Goal: Check status: Check status

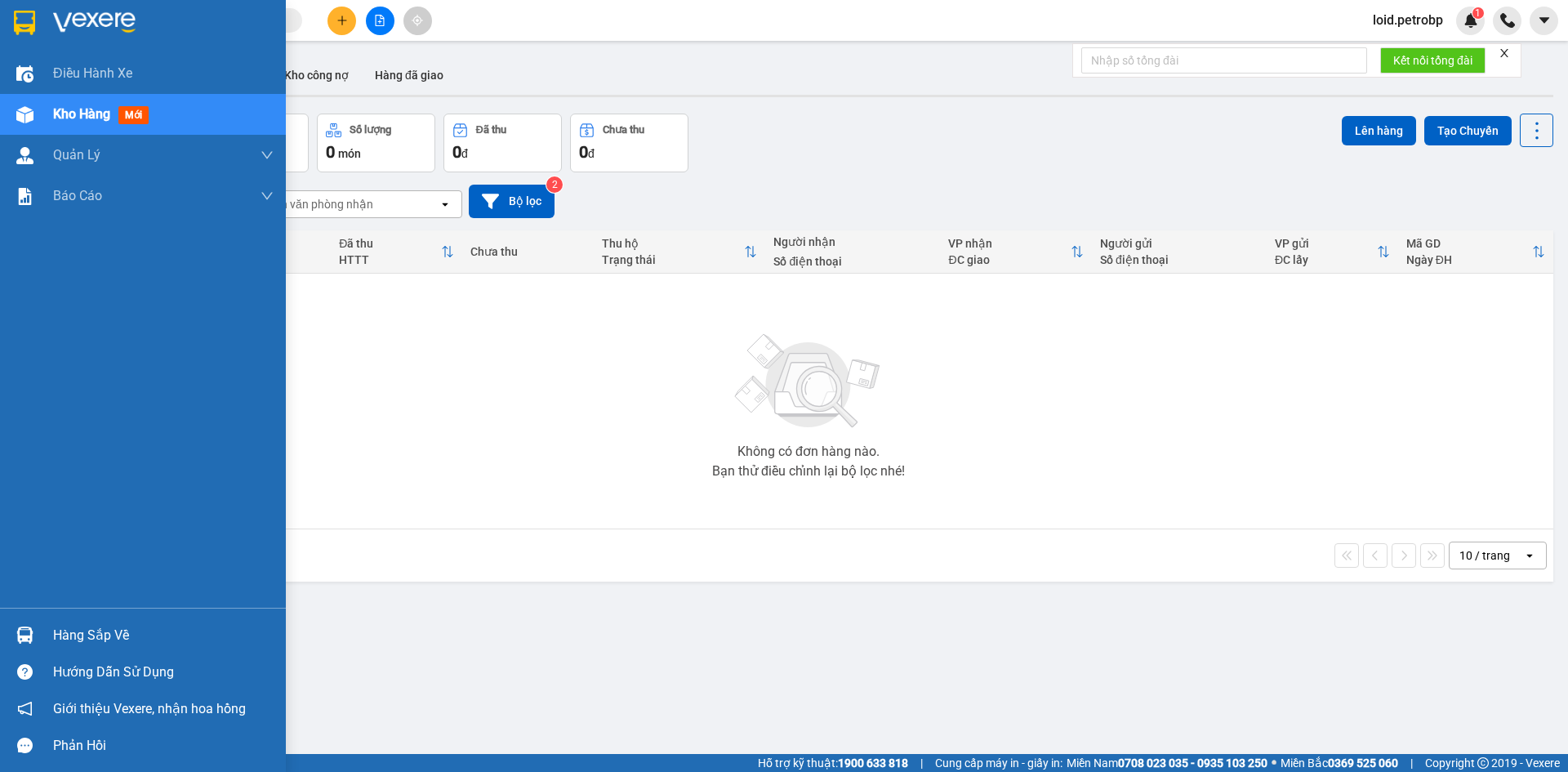
click at [74, 633] on div "Hàng sắp về" at bounding box center [163, 635] width 221 height 25
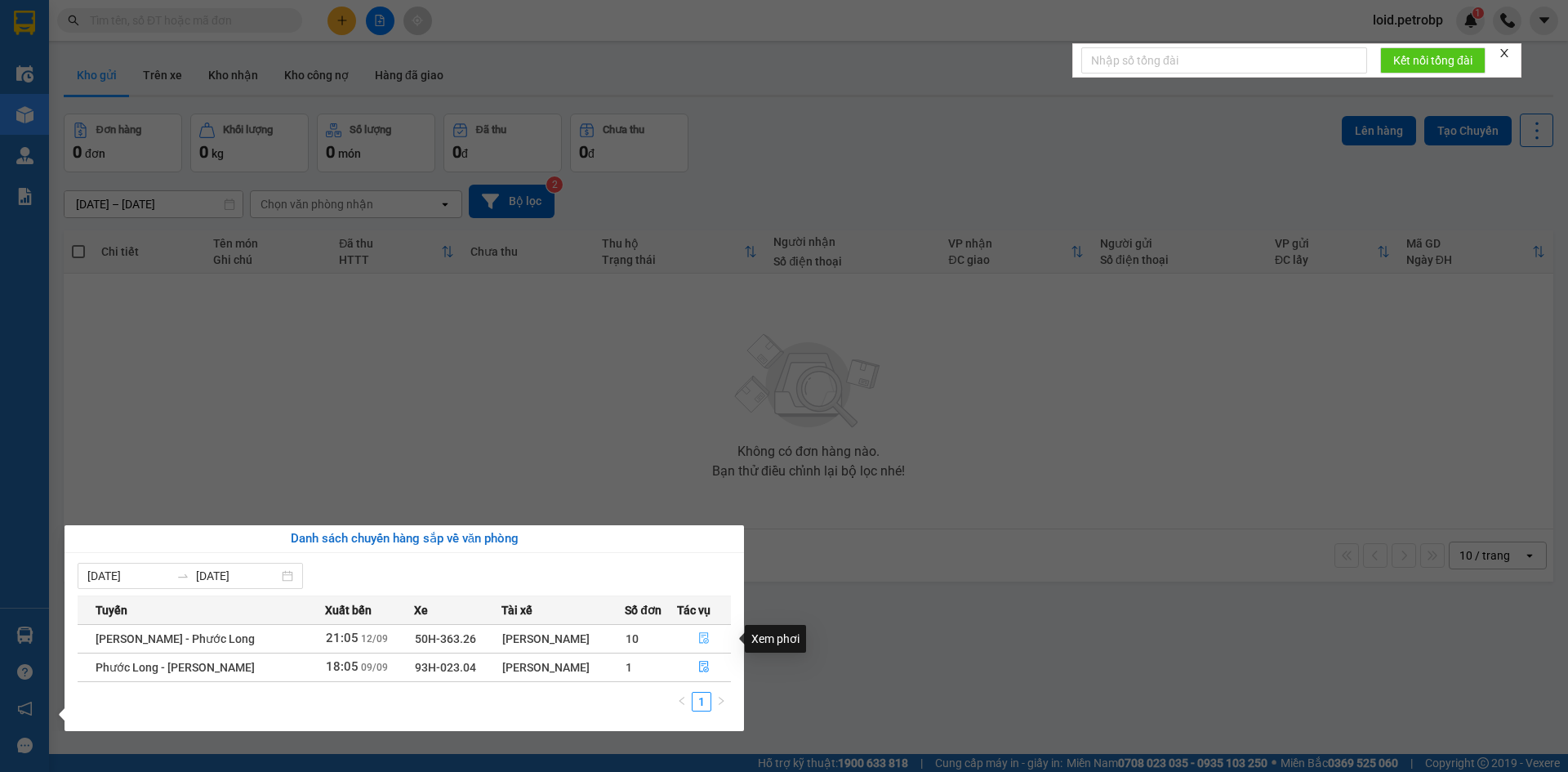
click at [704, 639] on icon "file-done" at bounding box center [704, 639] width 10 height 11
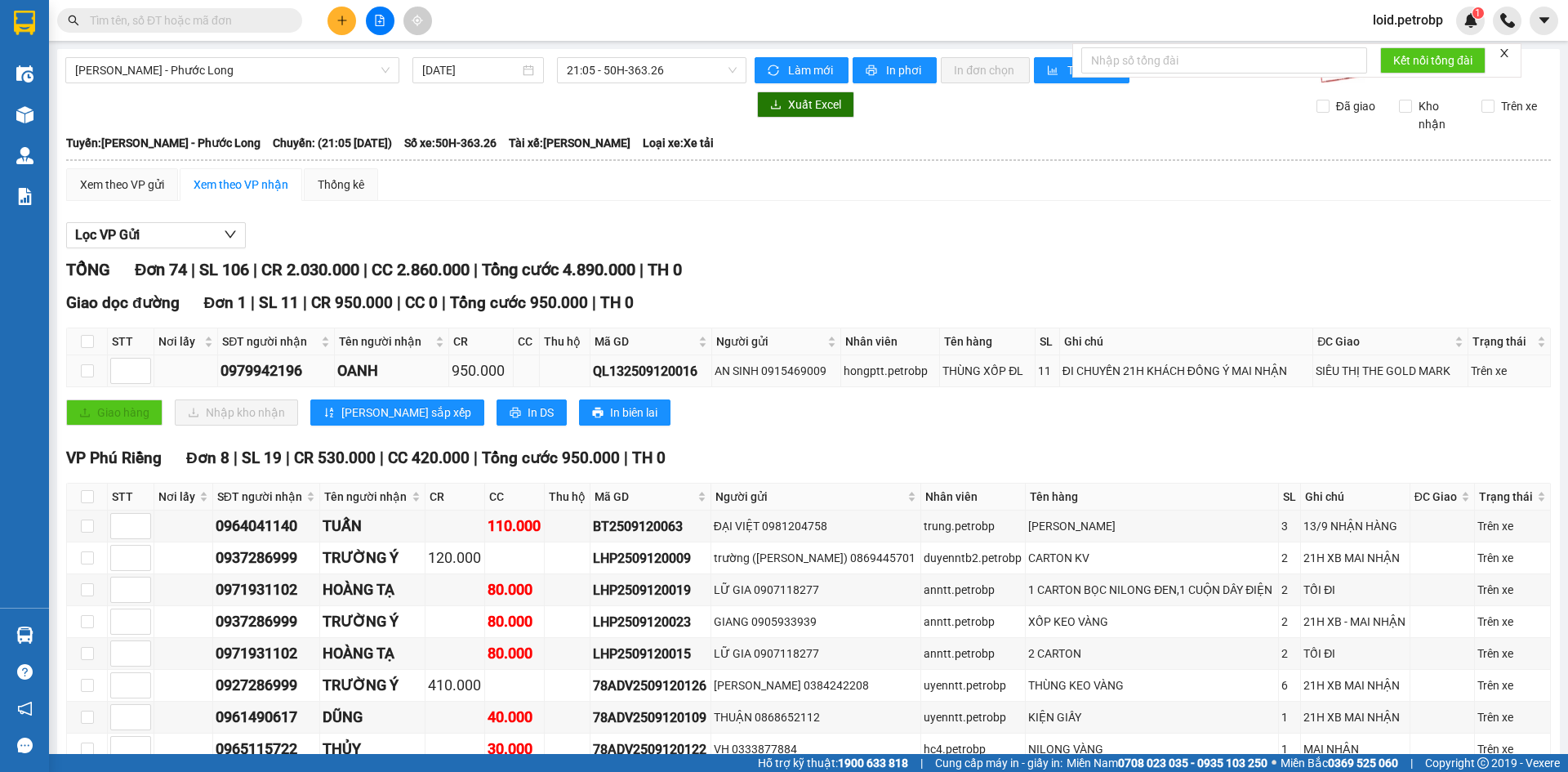
click at [634, 366] on div "QL132509120016" at bounding box center [650, 371] width 116 height 20
copy div "QL132509120016"
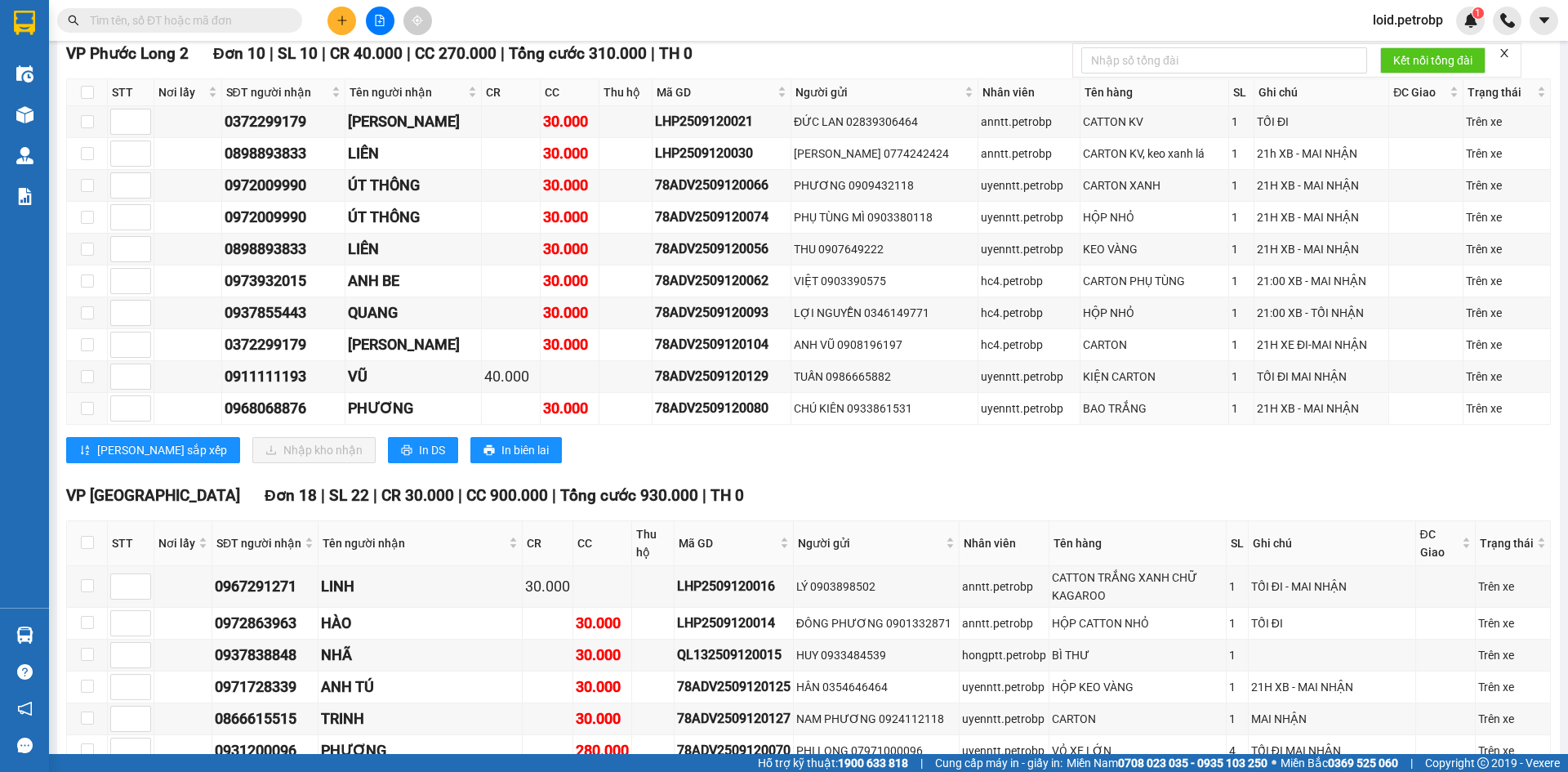
scroll to position [1797, 0]
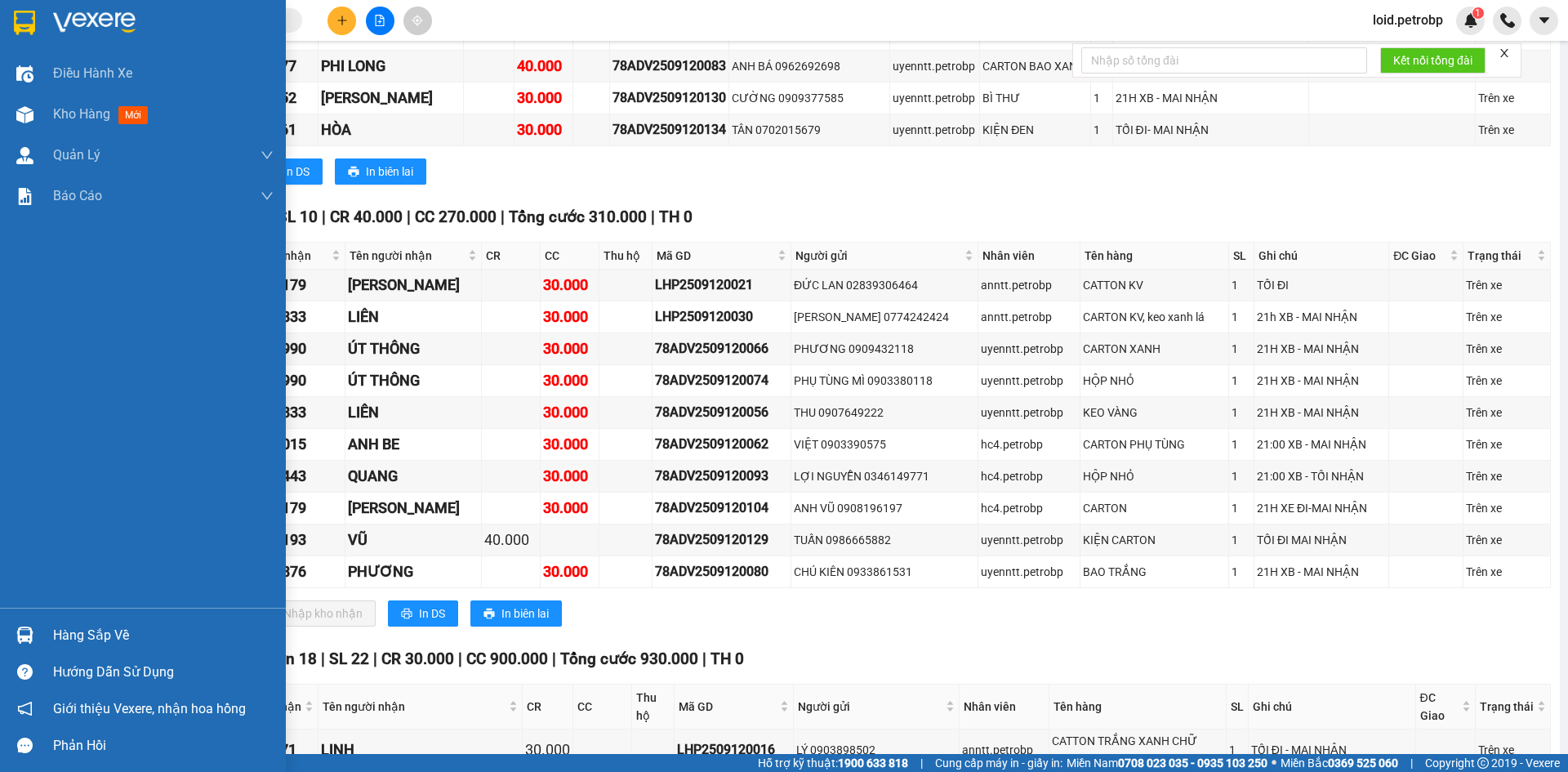
click at [91, 636] on div "Hàng sắp về" at bounding box center [163, 635] width 221 height 25
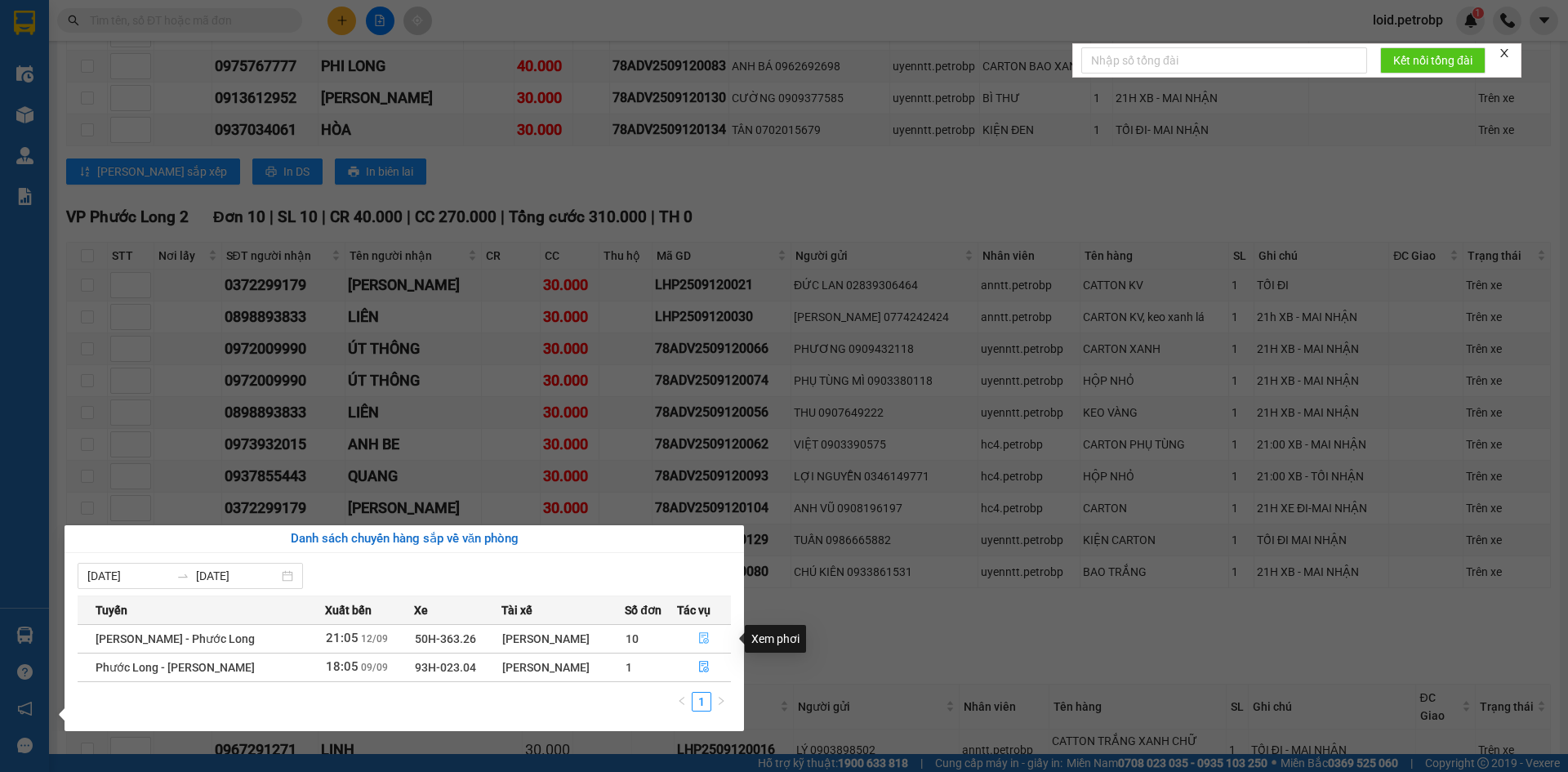
click at [700, 635] on icon "file-done" at bounding box center [704, 638] width 11 height 11
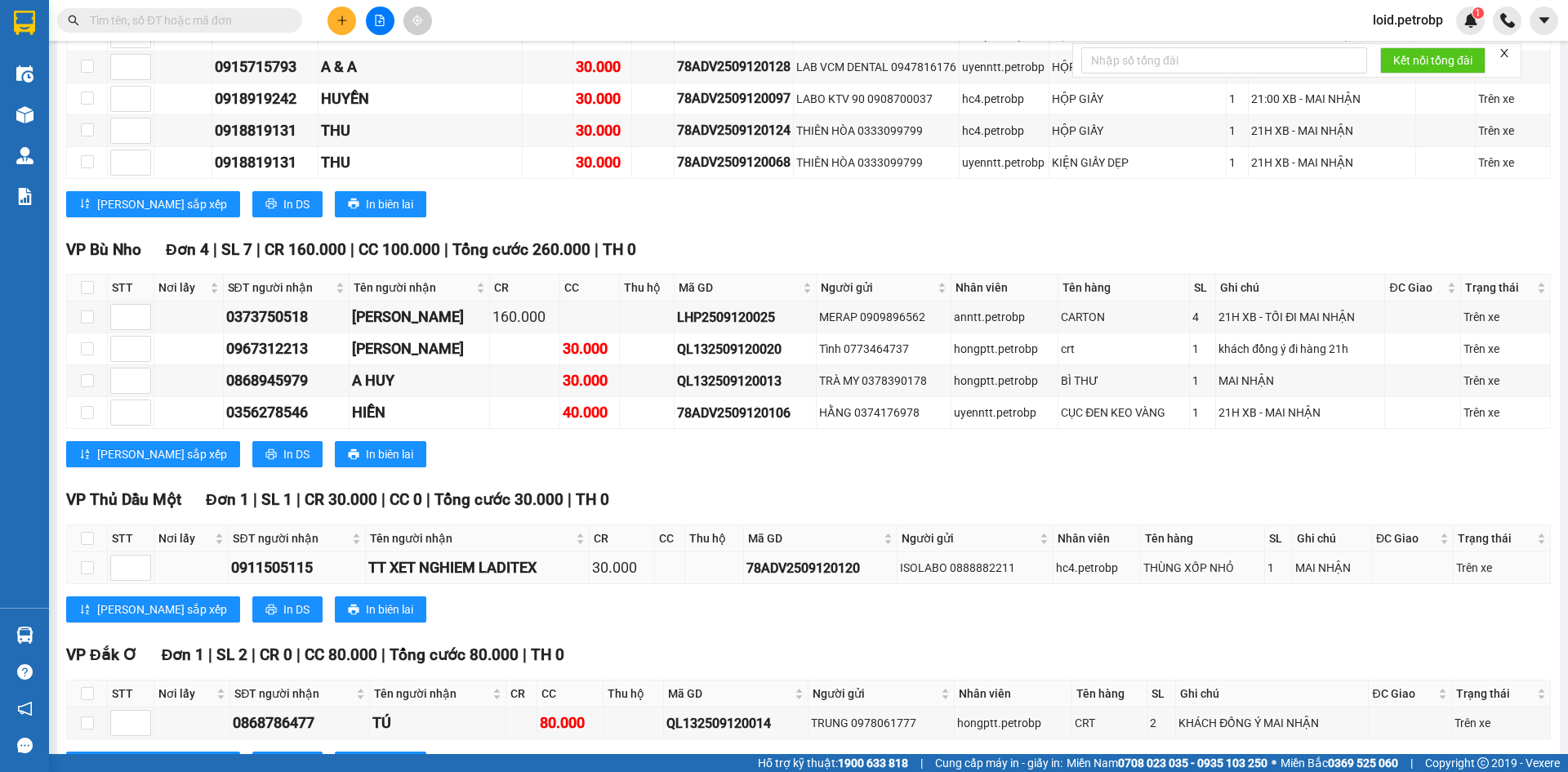
scroll to position [2991, 0]
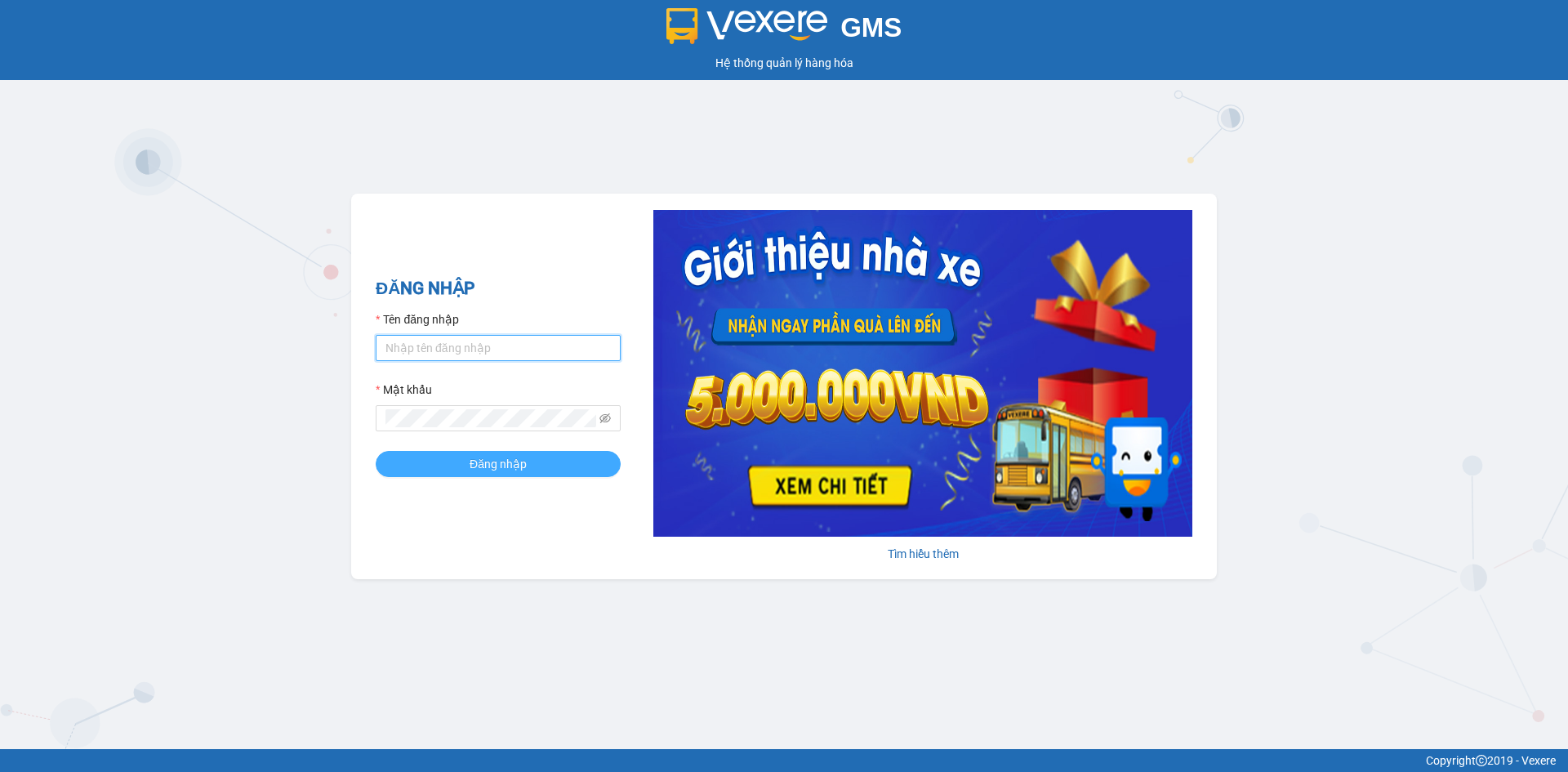
type input "pl1.petrobp"
click at [516, 458] on span "Đăng nhập" at bounding box center [498, 463] width 57 height 18
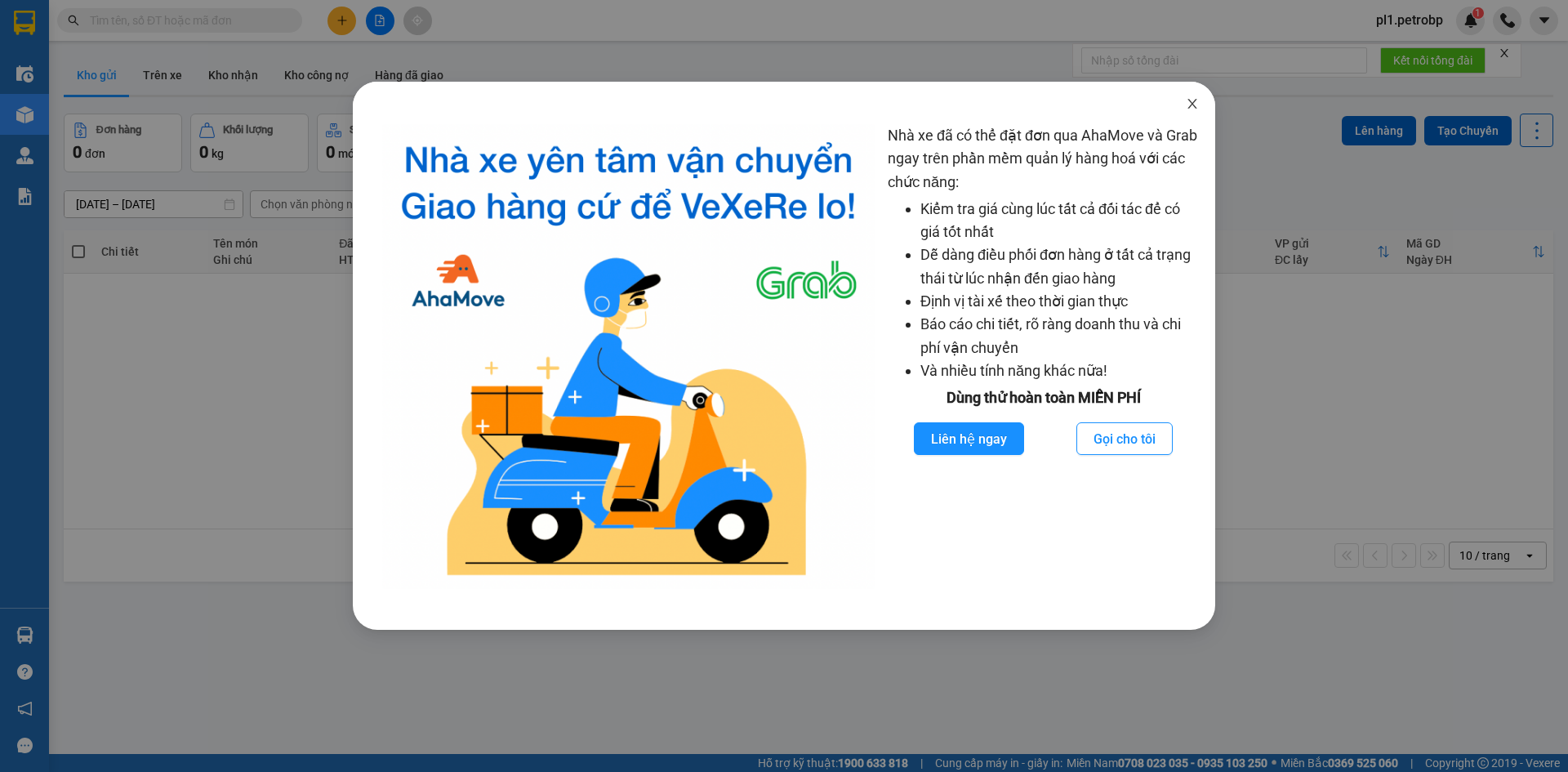
click at [1192, 98] on icon "close" at bounding box center [1193, 104] width 13 height 13
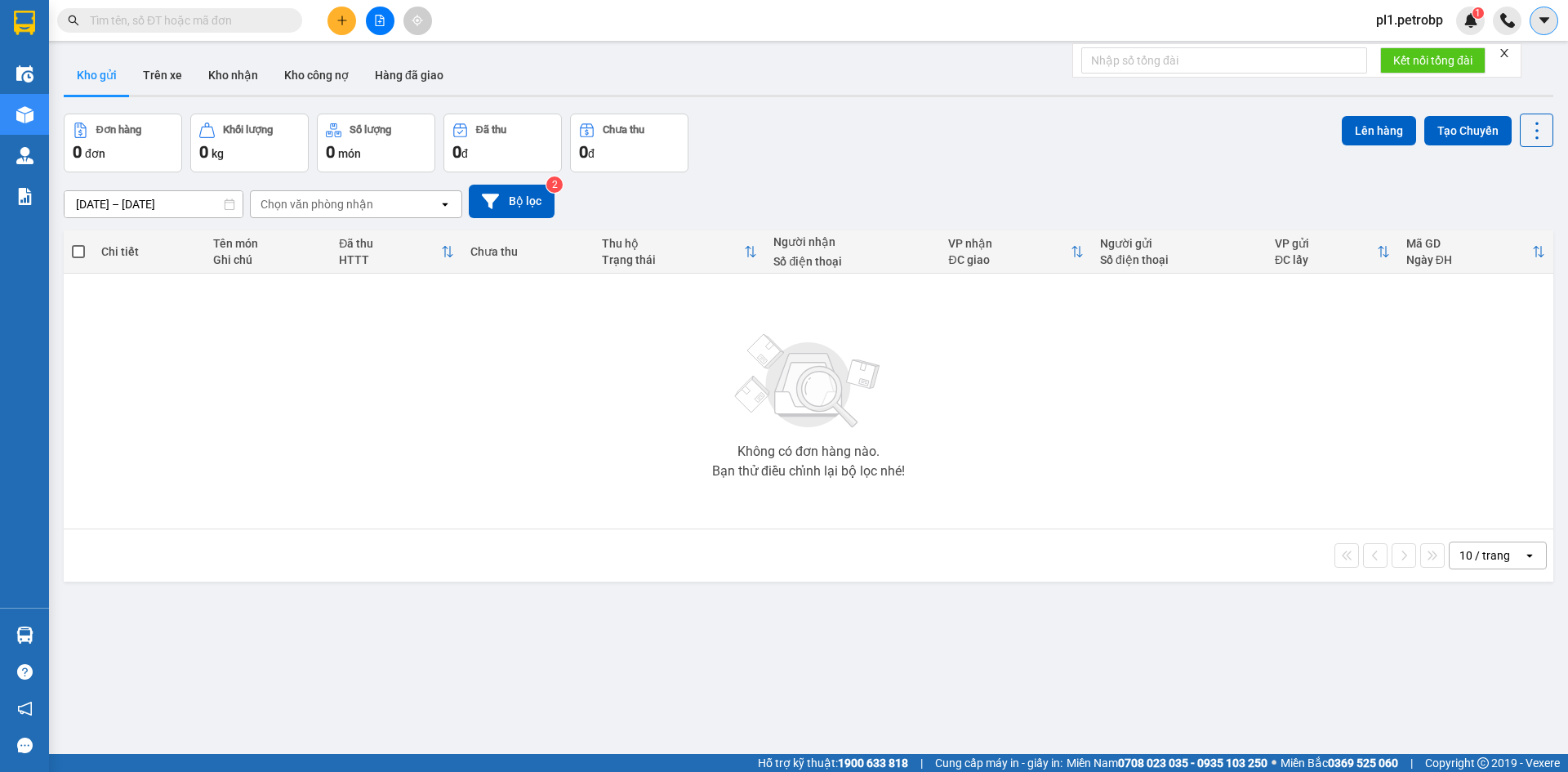
click at [1557, 16] on button at bounding box center [1544, 21] width 29 height 29
click at [1408, 24] on span "pl1.petrobp" at bounding box center [1409, 19] width 93 height 20
click at [1411, 48] on span "Đăng xuất" at bounding box center [1421, 51] width 69 height 18
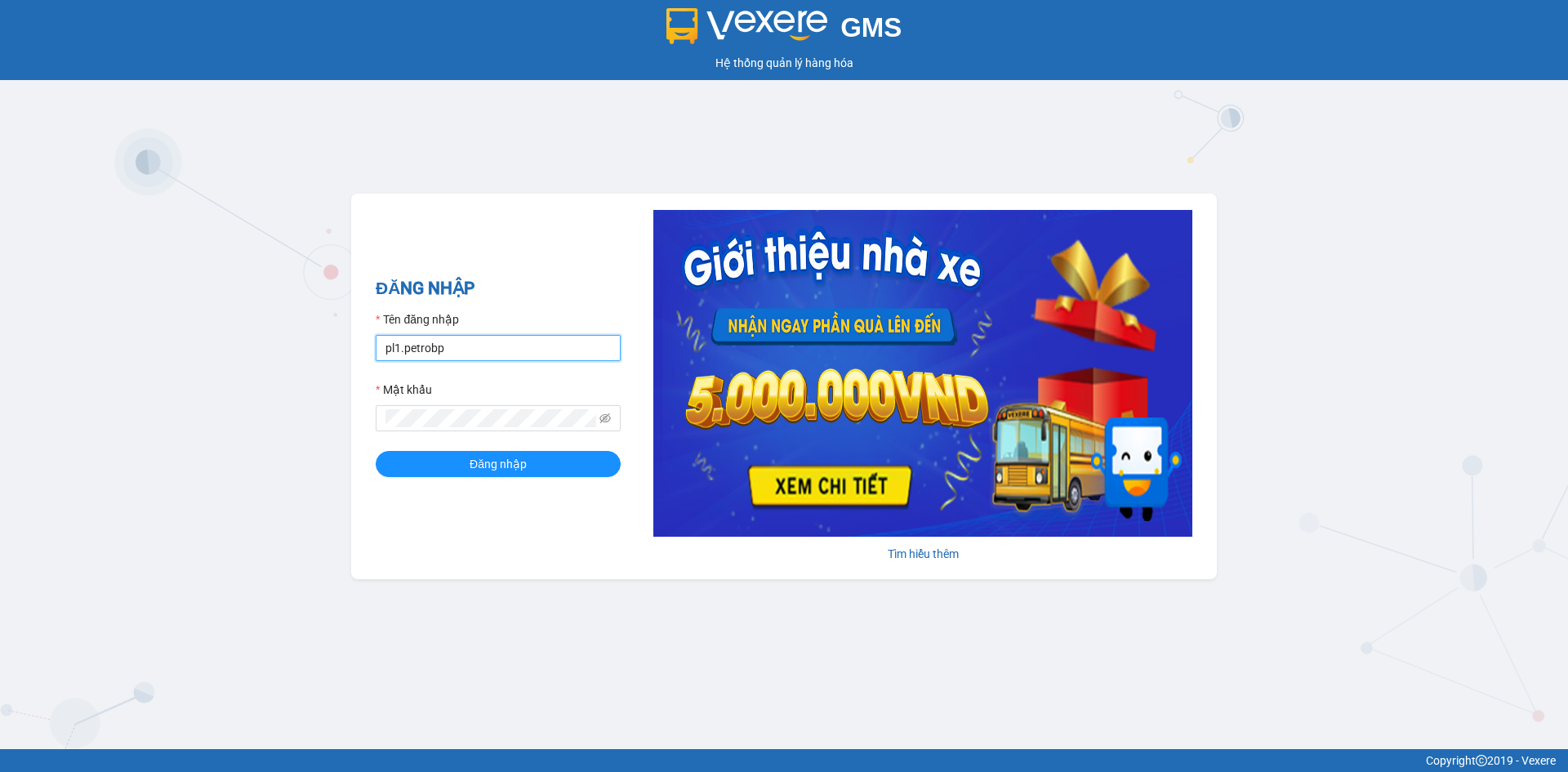
click at [530, 350] on input "pl1.petrobp" at bounding box center [498, 348] width 245 height 26
type input "loid.petrobp"
click at [485, 464] on span "Đăng nhập" at bounding box center [498, 463] width 57 height 18
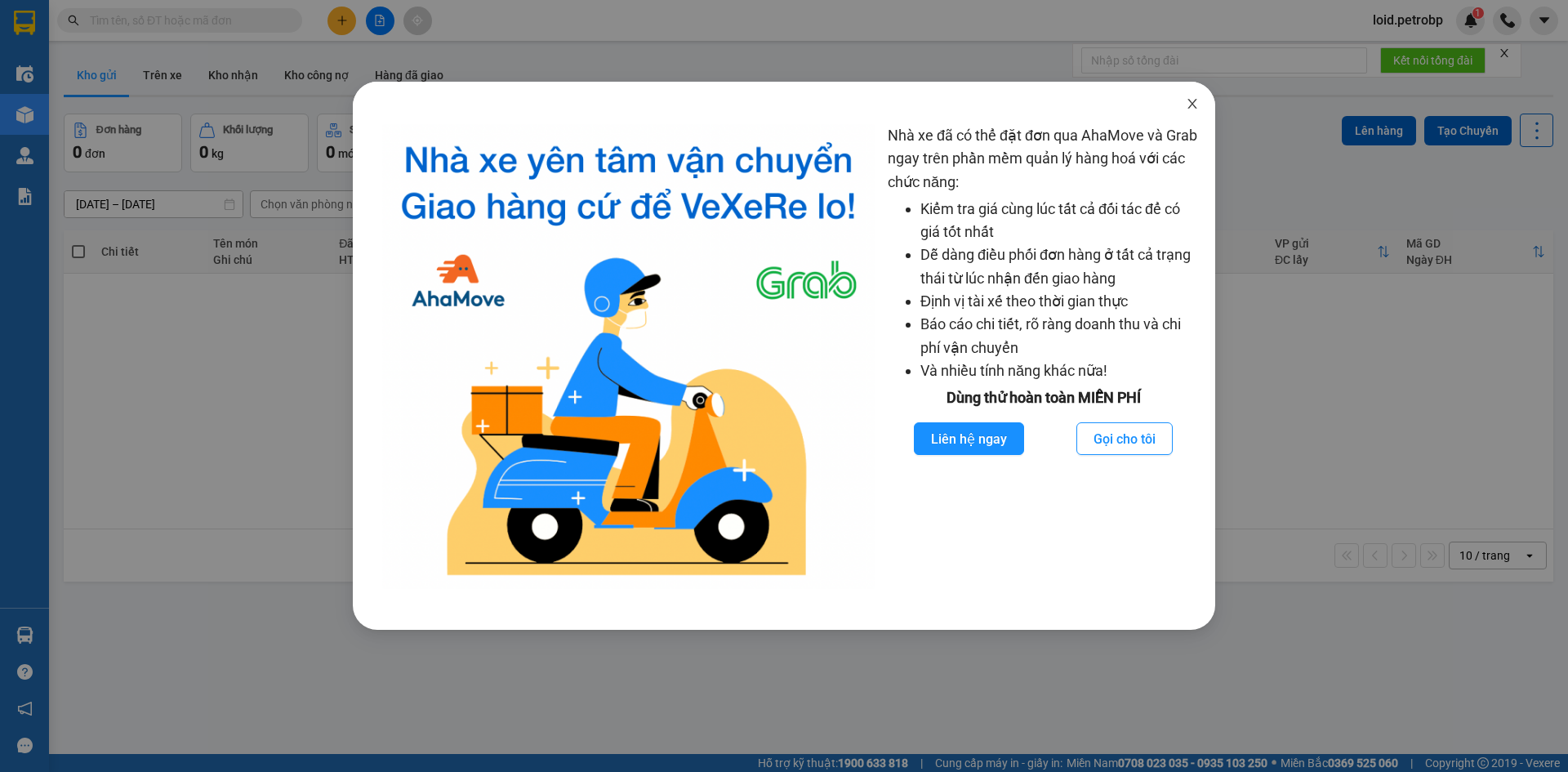
click at [1191, 102] on icon "close" at bounding box center [1191, 103] width 9 height 10
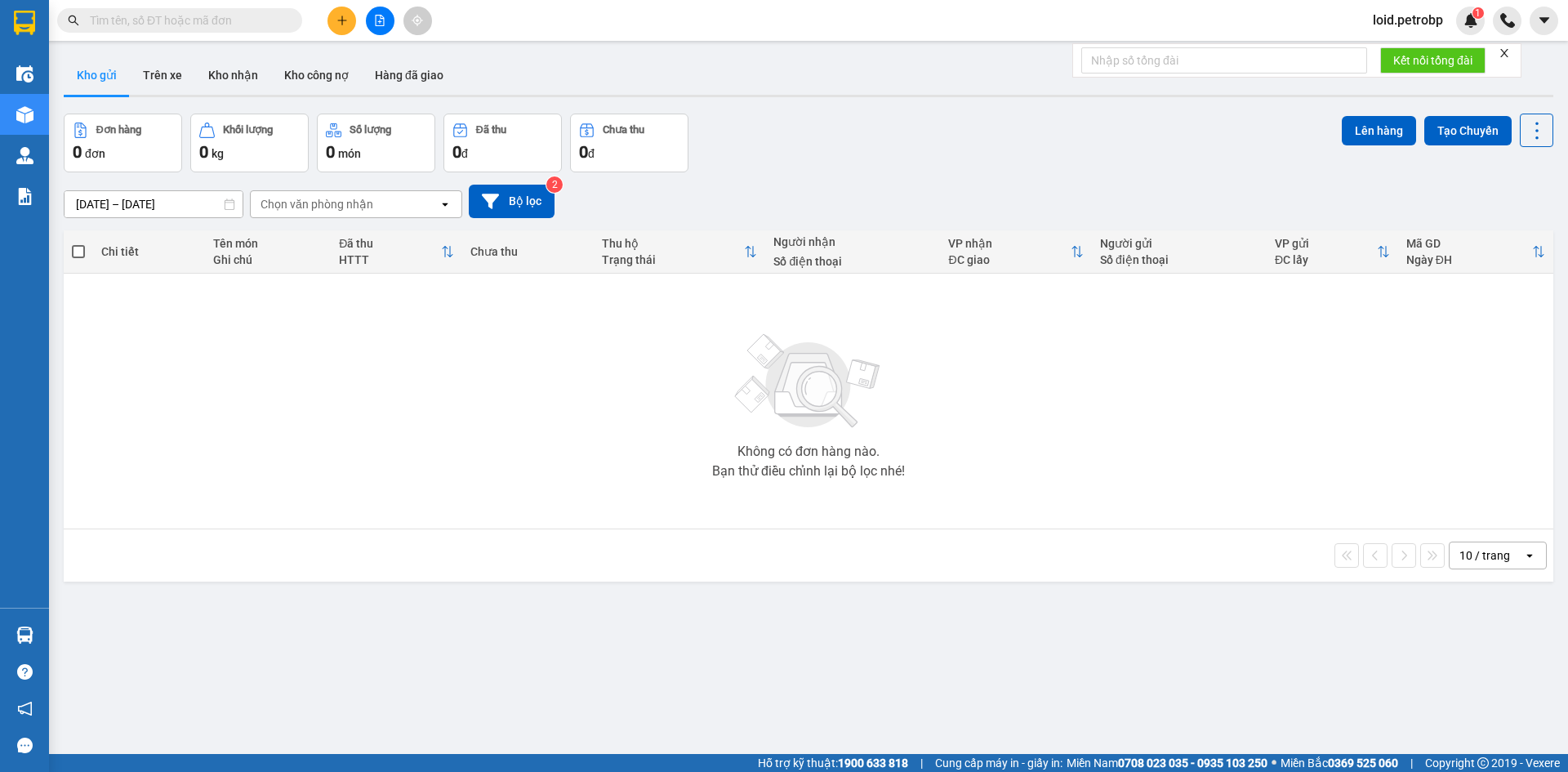
click at [214, 25] on input "text" at bounding box center [186, 20] width 193 height 18
paste input "QL132509120016"
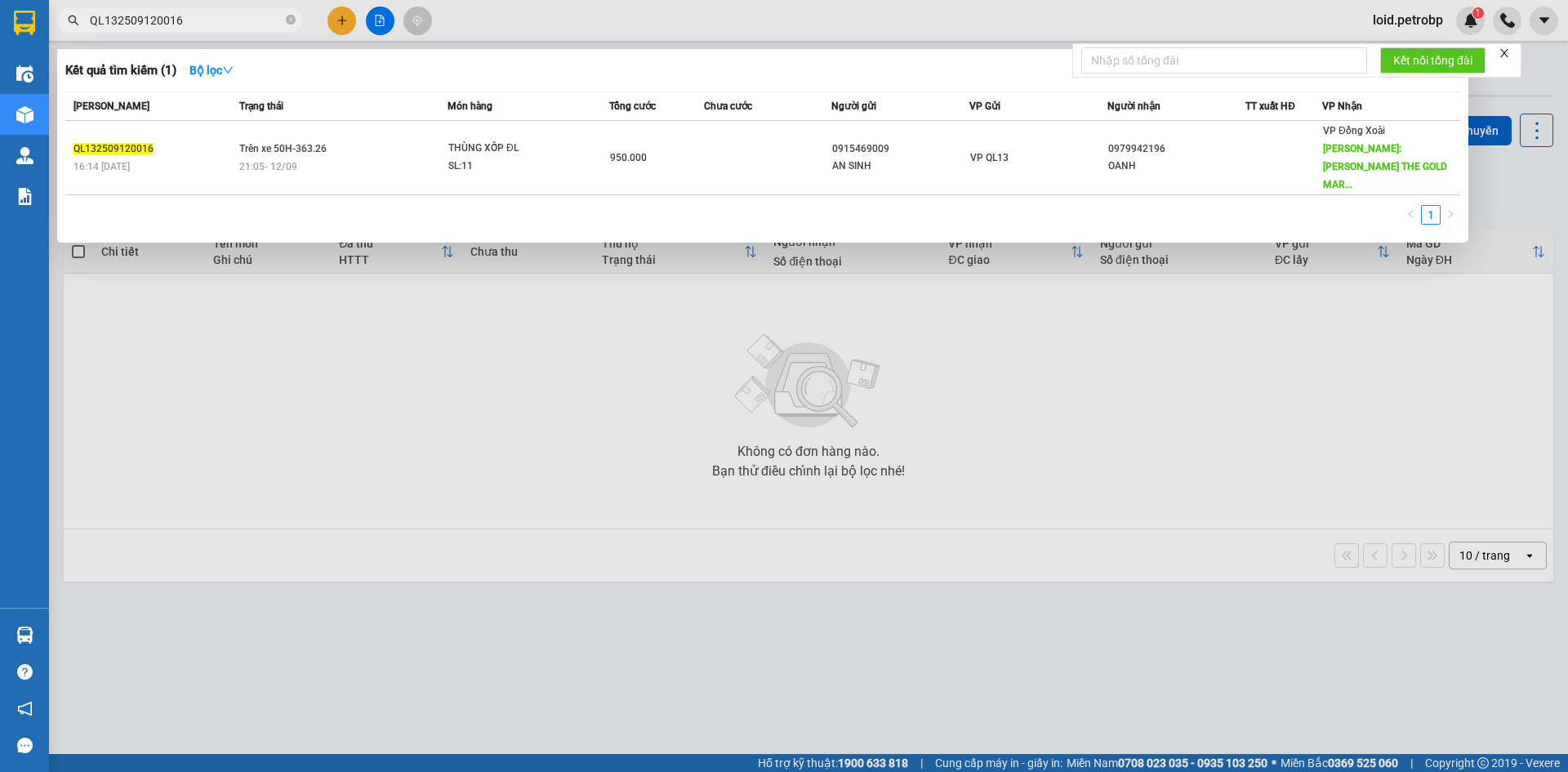
type input "QL132509120016"
